Goal: Task Accomplishment & Management: Manage account settings

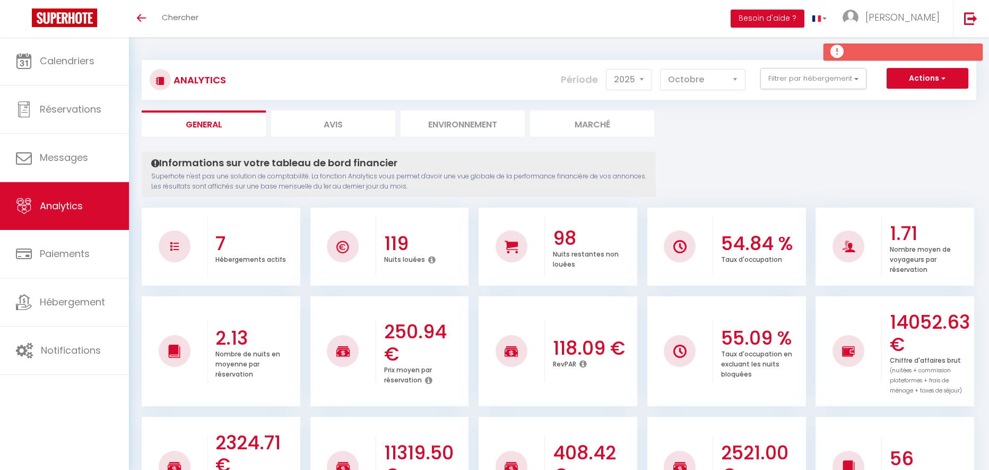
select select "2025"
select select "10"
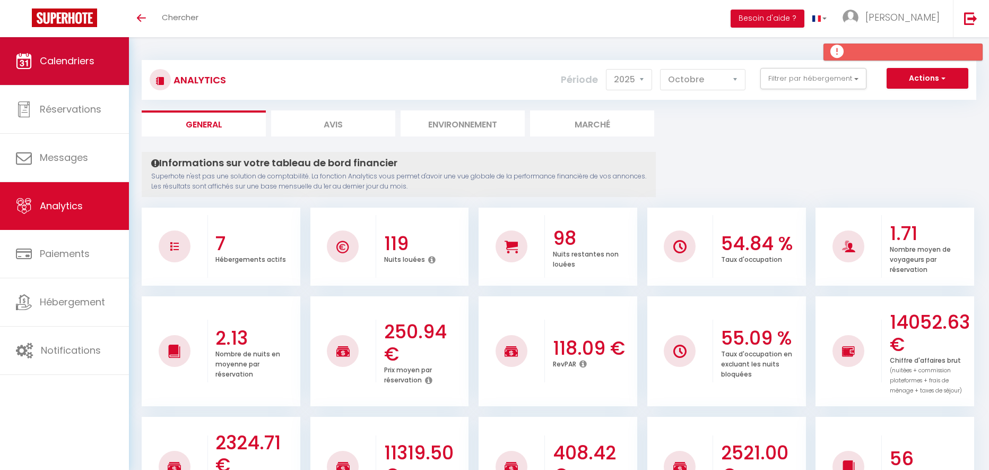
click at [82, 56] on span "Calendriers" at bounding box center [67, 60] width 55 height 13
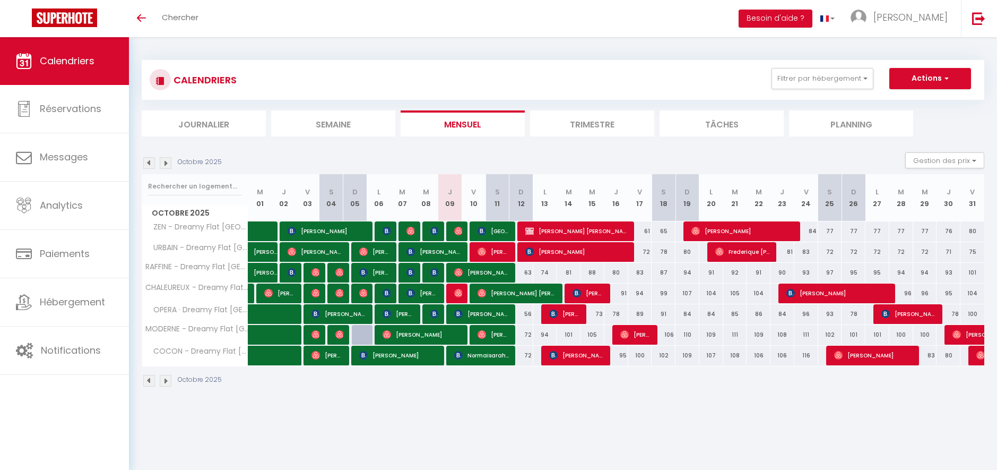
select select
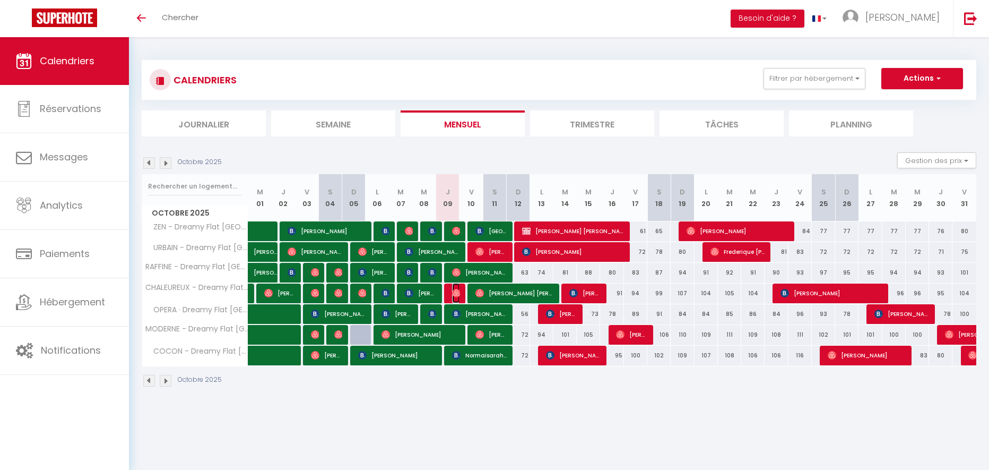
click at [458, 296] on img at bounding box center [456, 293] width 8 height 8
select select "OK"
select select "0"
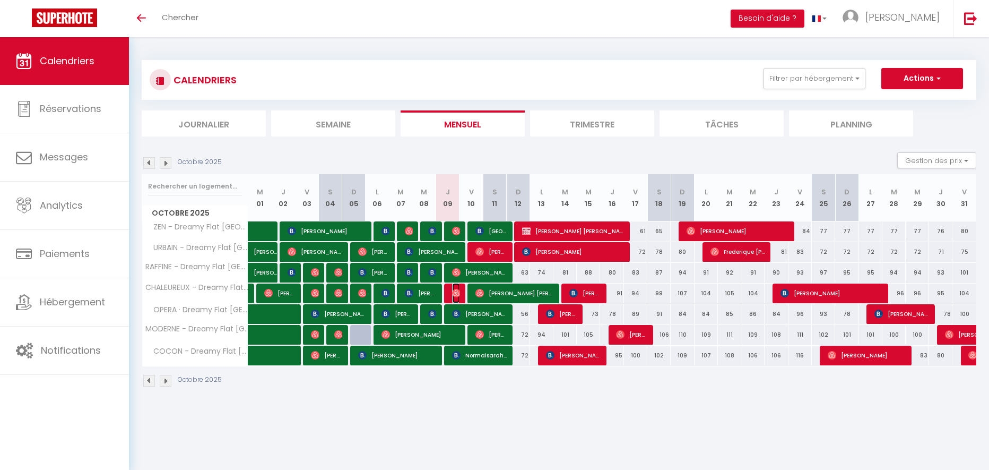
select select "1"
select select
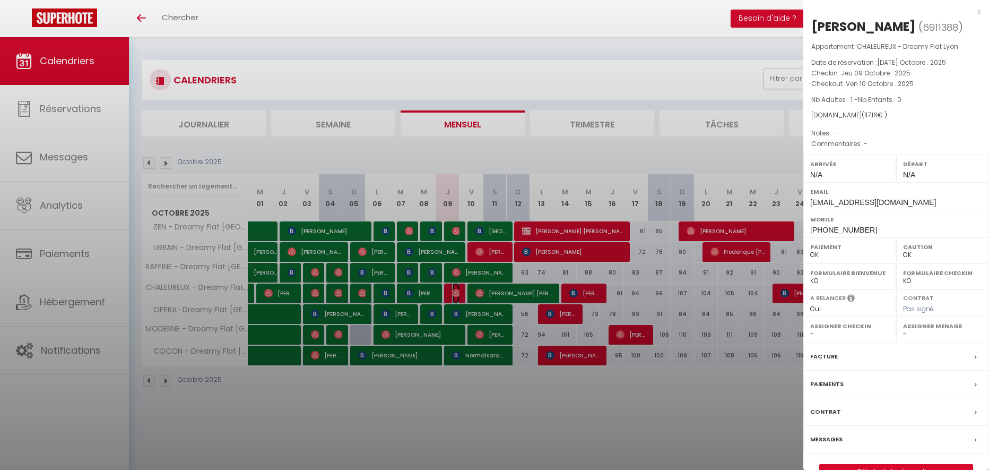
select select "394"
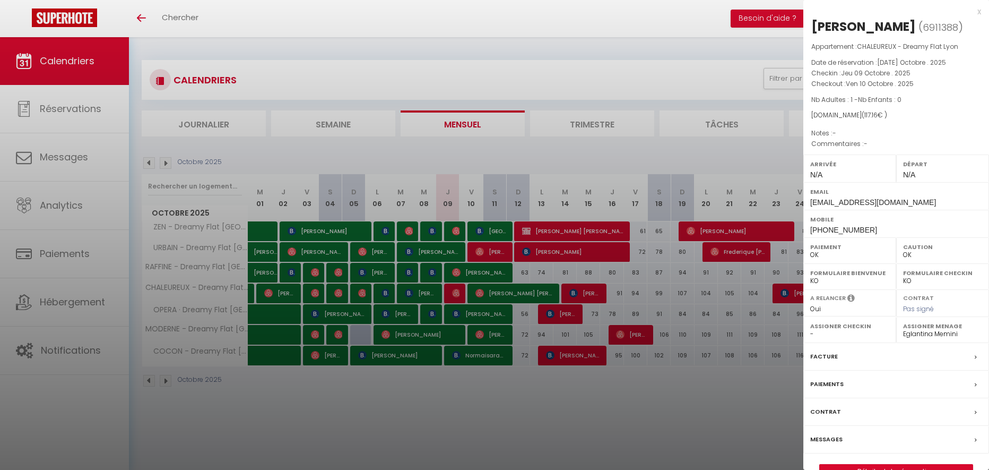
click at [980, 14] on div "x" at bounding box center [892, 11] width 178 height 13
